Goal: Answer question/provide support

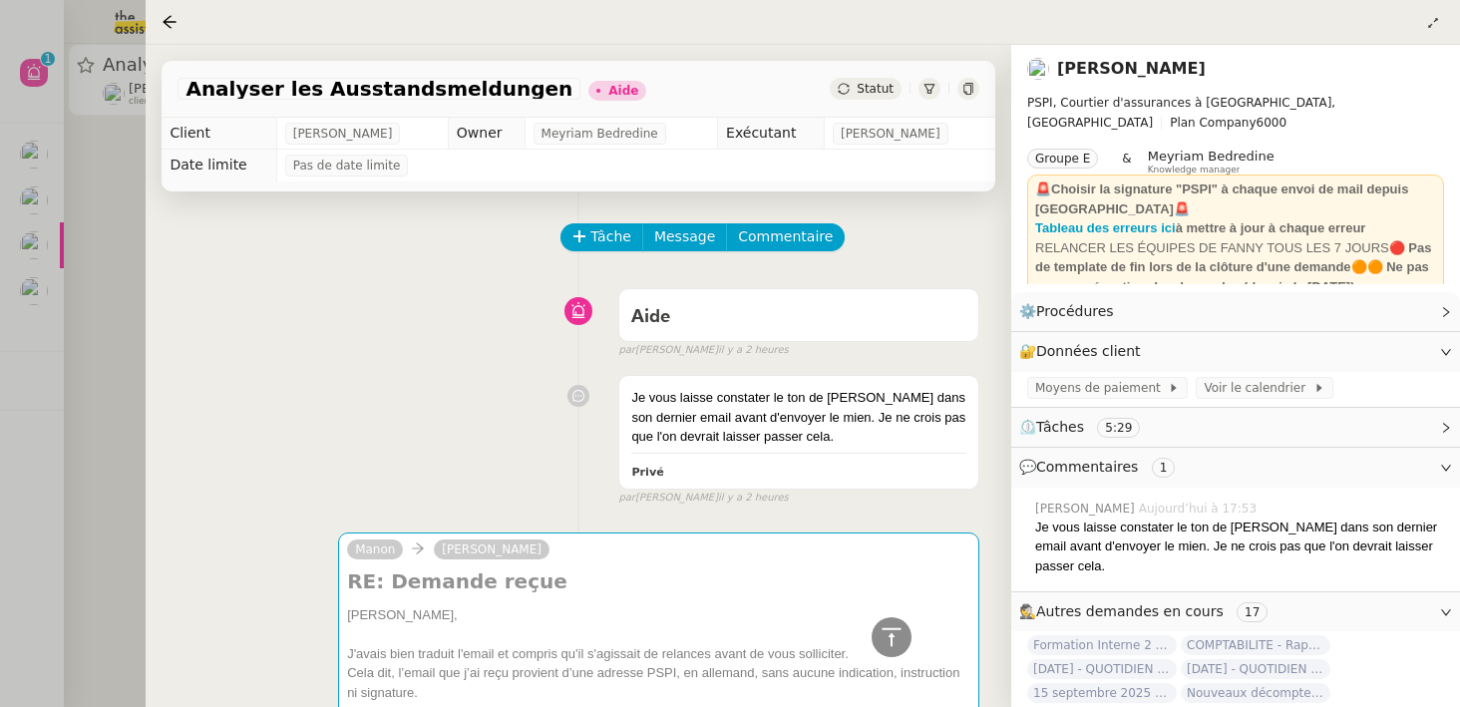
scroll to position [1021, 0]
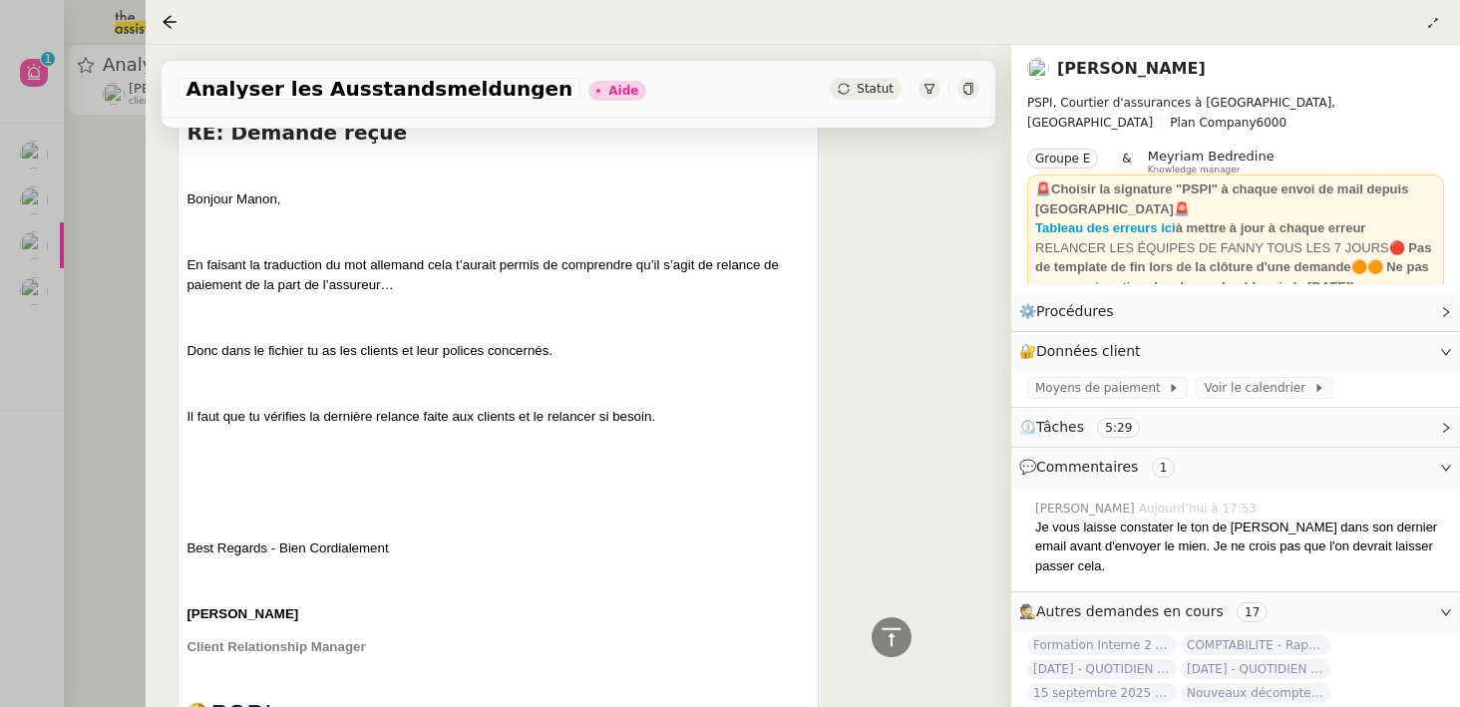
click at [82, 291] on div at bounding box center [730, 353] width 1460 height 707
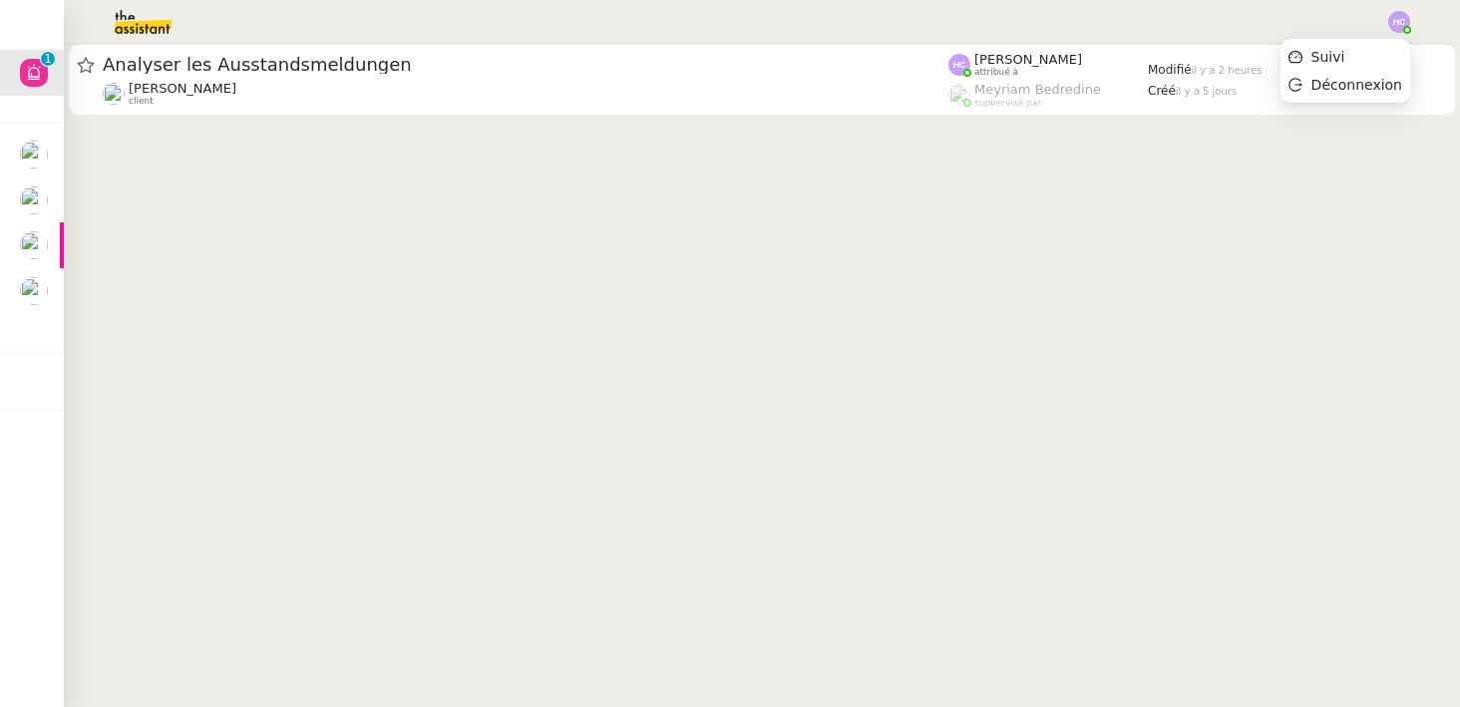
click at [1394, 22] on img at bounding box center [1399, 22] width 22 height 22
click at [1358, 47] on li "Suivi" at bounding box center [1345, 57] width 130 height 28
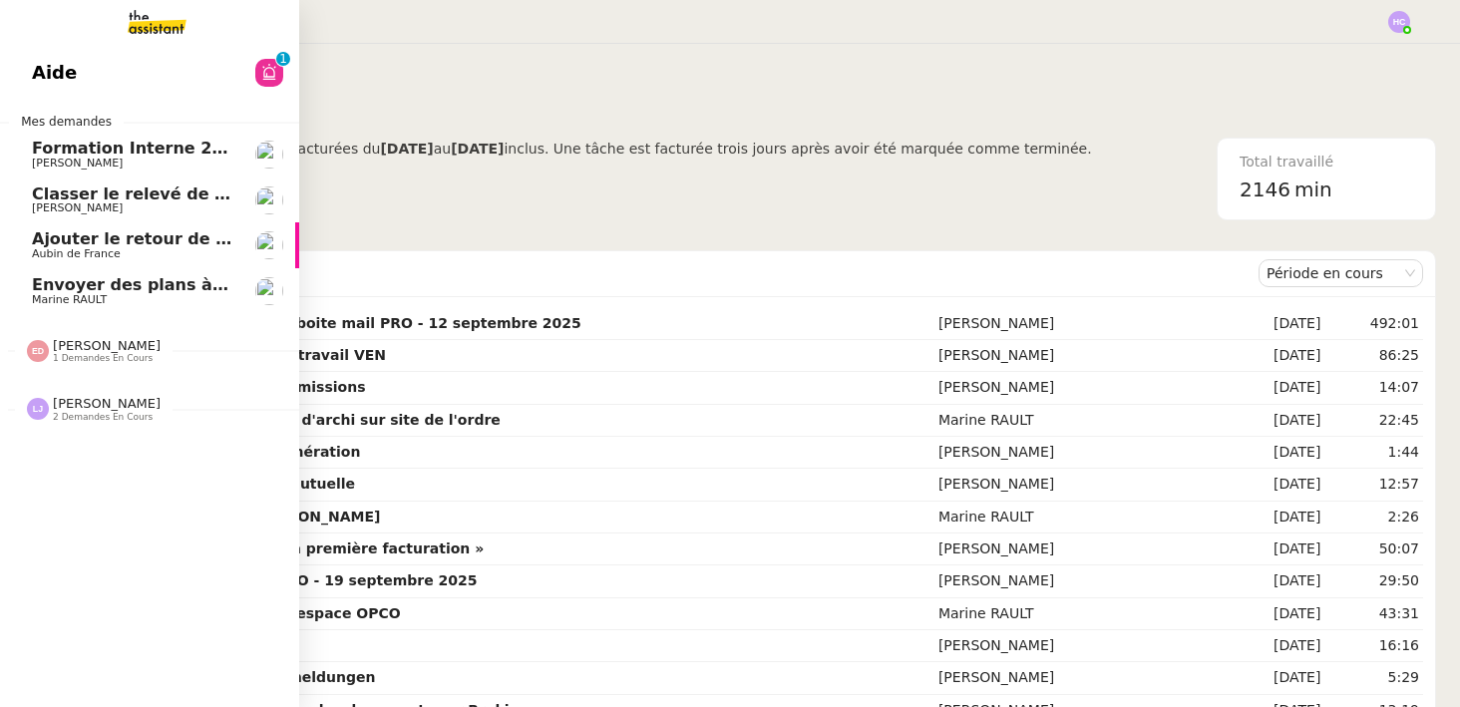
click at [131, 156] on span "Formation Interne 2 - [PERSON_NAME]" at bounding box center [205, 148] width 346 height 19
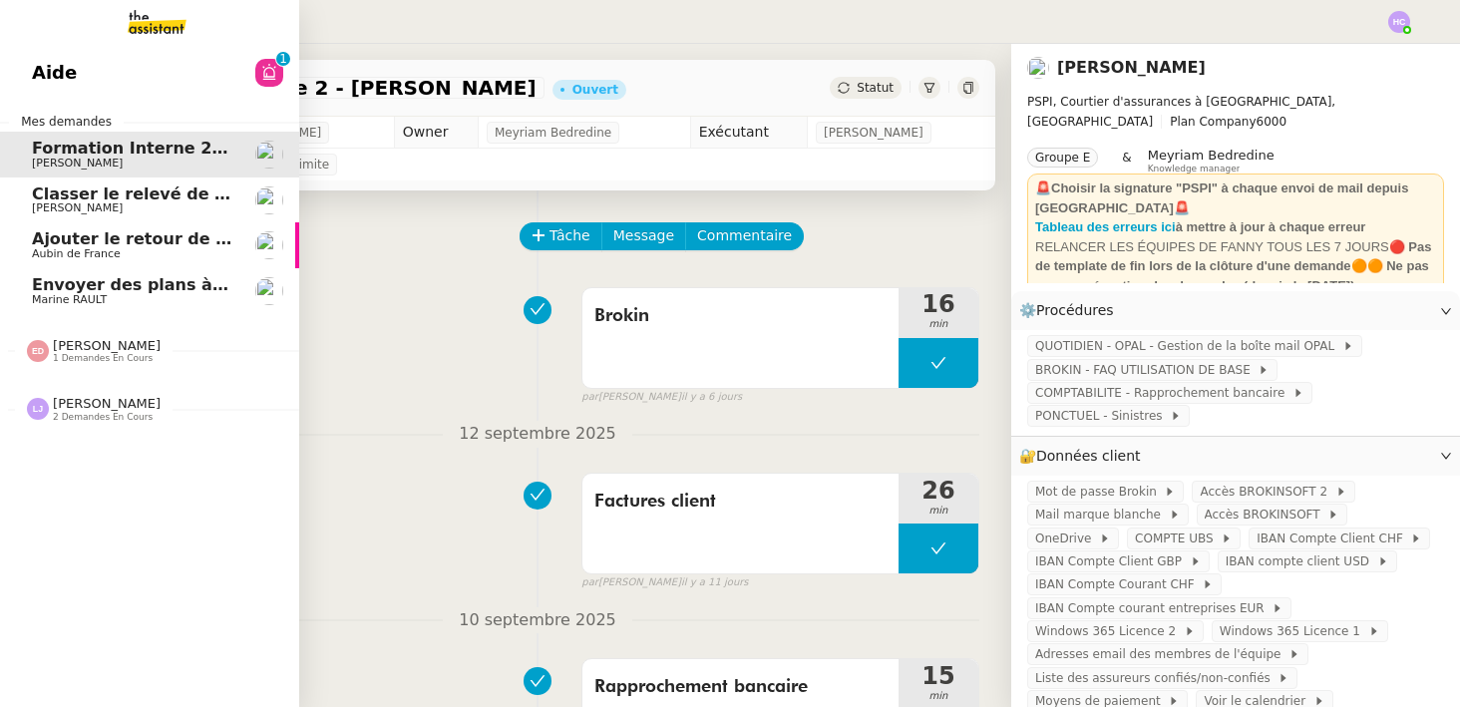
click at [128, 199] on span "Classer le relevé de commissions" at bounding box center [181, 193] width 298 height 19
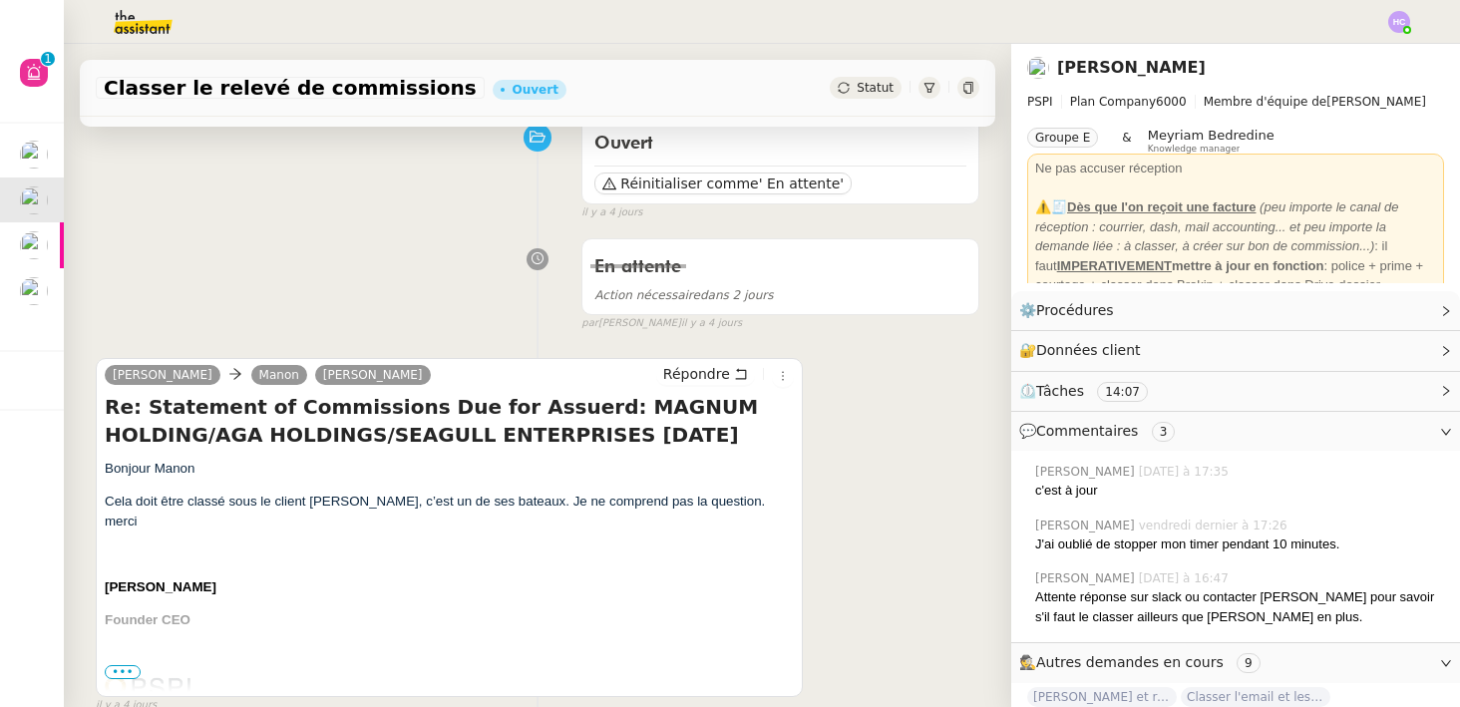
scroll to position [199, 0]
